Goal: Obtain resource: Obtain resource

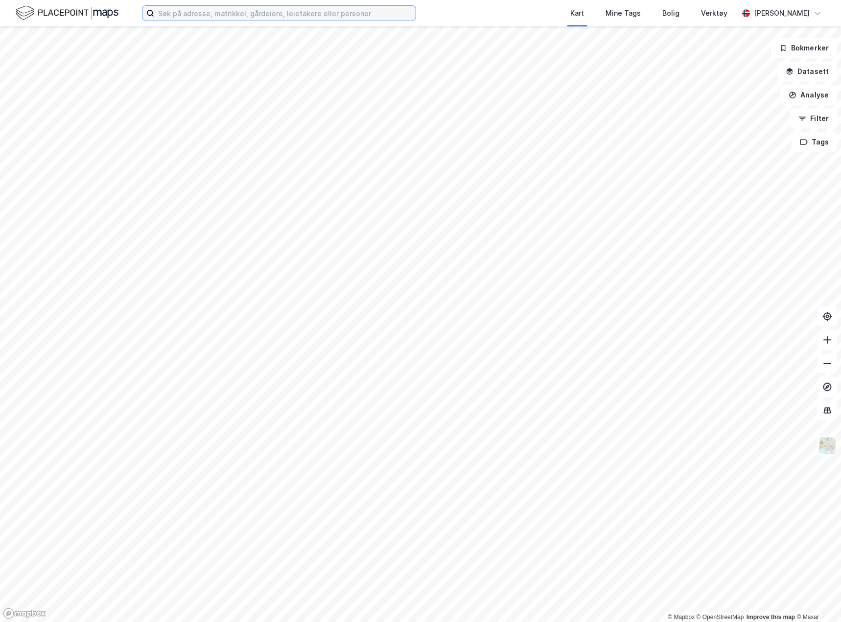
click at [182, 19] on input at bounding box center [285, 13] width 262 height 15
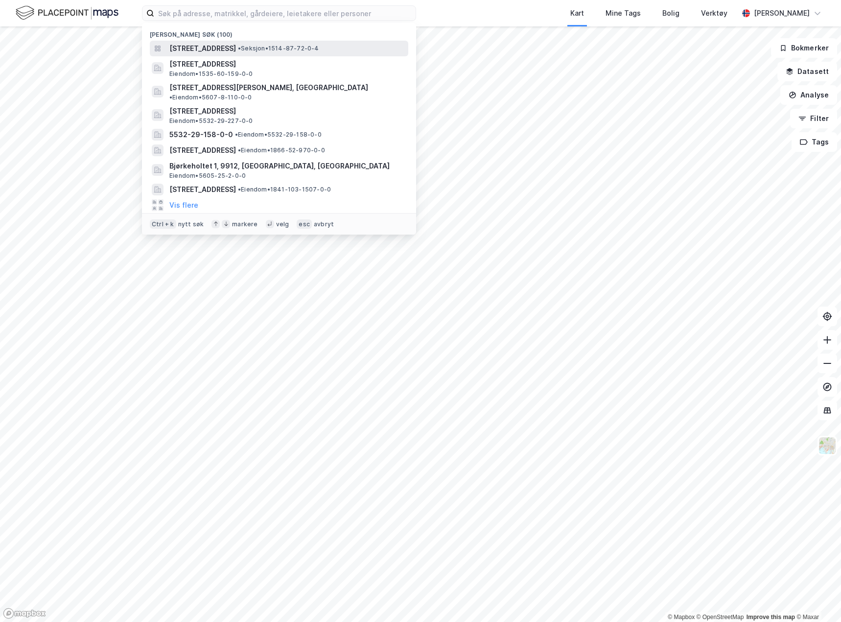
click at [236, 44] on span "[STREET_ADDRESS]" at bounding box center [202, 49] width 67 height 12
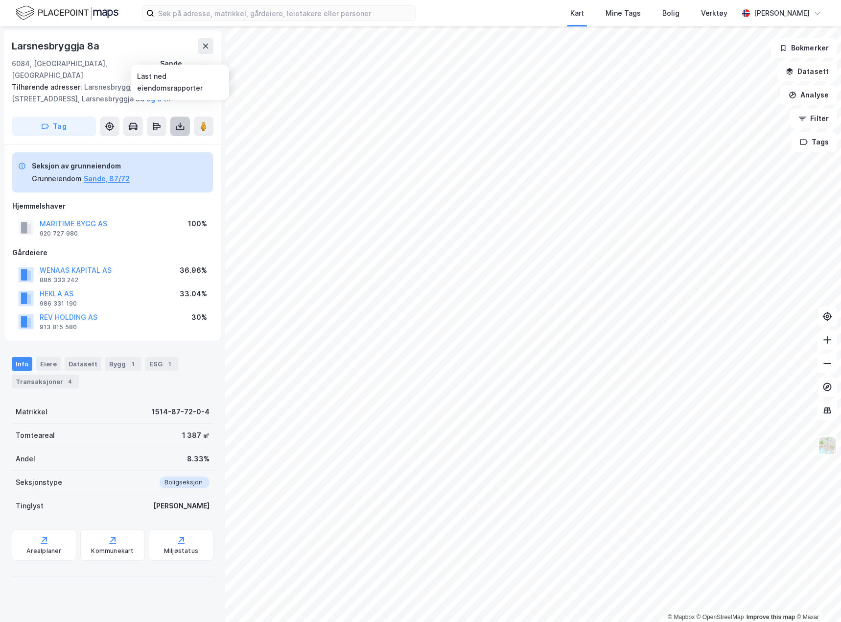
click at [175, 121] on icon at bounding box center [180, 126] width 10 height 10
click at [176, 138] on div "Last ned grunnbok" at bounding box center [138, 146] width 104 height 16
